Goal: Task Accomplishment & Management: Manage account settings

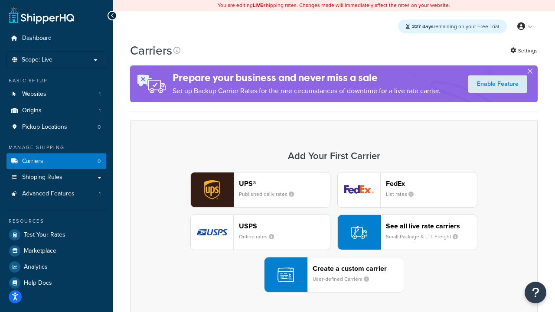
click at [334, 233] on div "UPS® Published daily rates FedEx List rates USPS Online rates See all live rate…" at bounding box center [334, 232] width 390 height 121
click at [432, 184] on header "FedEx" at bounding box center [431, 184] width 91 height 8
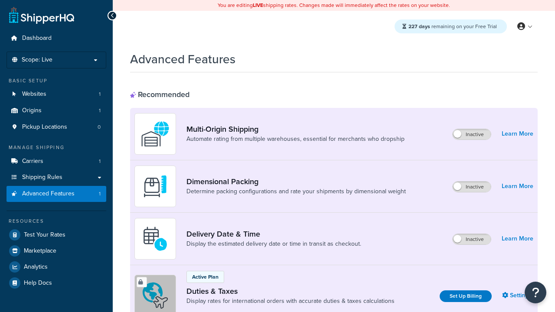
scroll to position [281, 0]
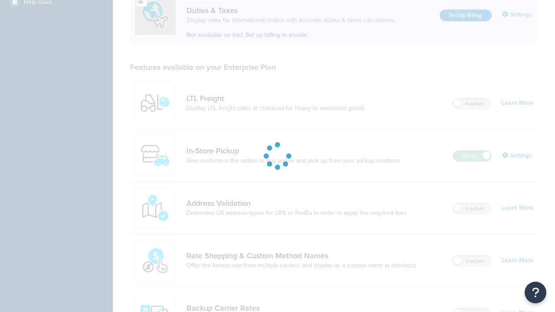
scroll to position [0, 0]
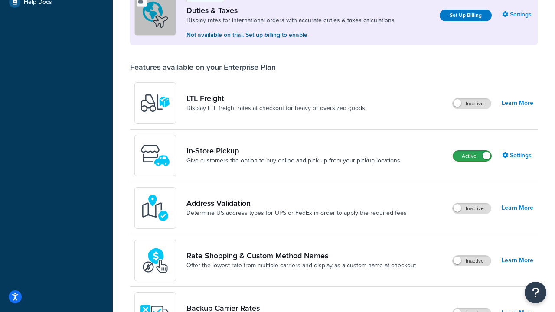
click at [472, 156] on label "Active" at bounding box center [472, 156] width 38 height 10
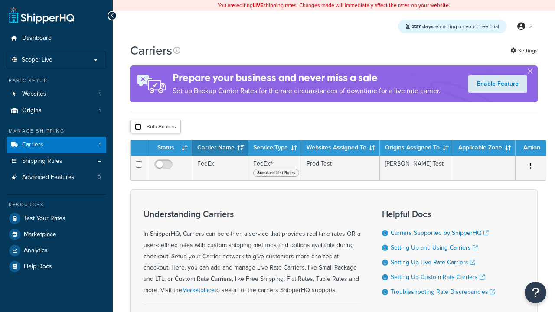
click at [138, 127] on input "checkbox" at bounding box center [138, 127] width 7 height 7
checkbox input "true"
click at [0, 0] on button "Delete" at bounding box center [0, 0] width 0 height 0
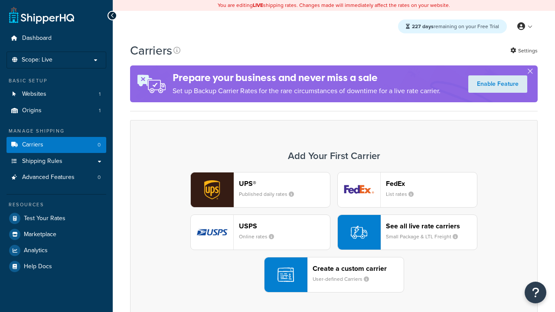
click at [334, 233] on div "UPS® Published daily rates FedEx List rates USPS Online rates See all live rate…" at bounding box center [334, 232] width 390 height 121
click at [334, 275] on div "Create a custom carrier User-defined Carriers" at bounding box center [358, 275] width 91 height 21
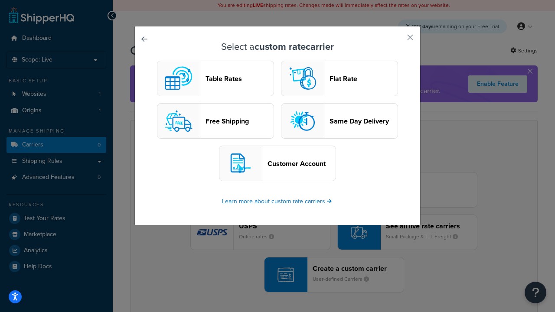
click at [216, 79] on header "Table Rates" at bounding box center [240, 79] width 68 height 8
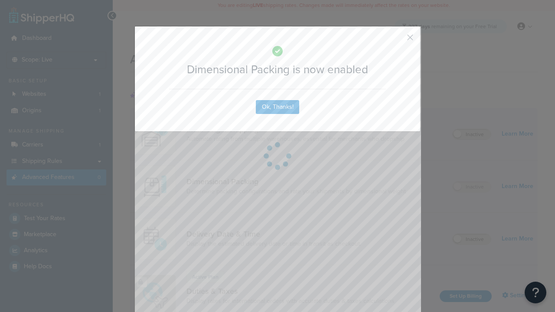
click at [397, 40] on button "button" at bounding box center [398, 40] width 2 height 2
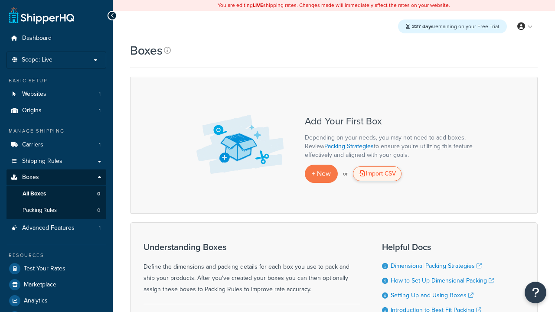
click at [377, 174] on div "Import CSV" at bounding box center [377, 174] width 49 height 15
